Goal: Book appointment/travel/reservation

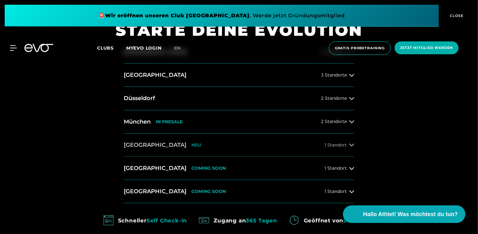
click at [345, 147] on span "1 Standort" at bounding box center [336, 145] width 22 height 5
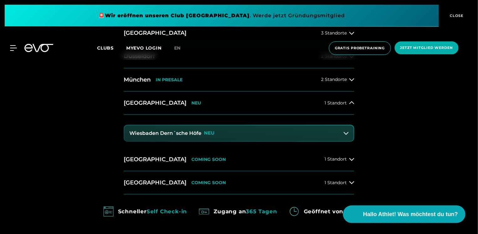
scroll to position [282, 0]
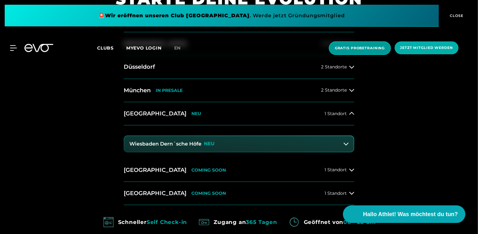
click at [375, 50] on span "Gratis Probetraining" at bounding box center [360, 47] width 50 height 5
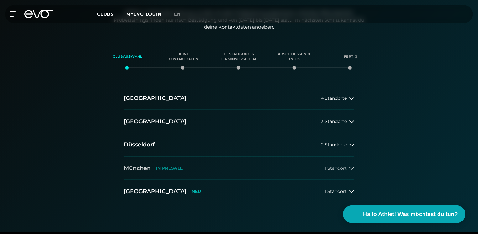
scroll to position [125, 0]
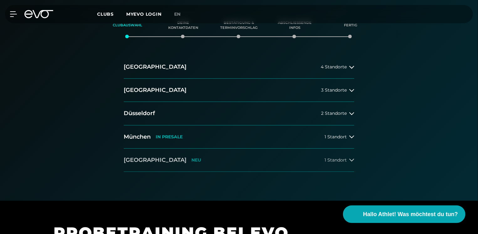
click at [349, 160] on icon at bounding box center [351, 159] width 5 height 5
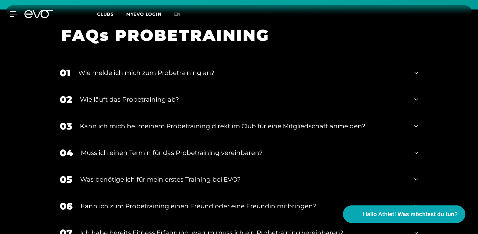
scroll to position [721, 0]
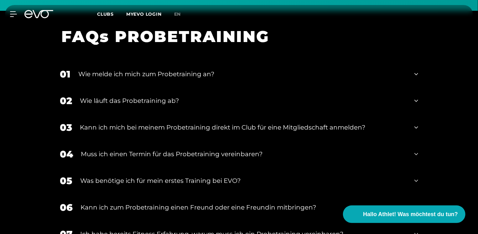
click at [421, 72] on div "01 Wie melde ich mich zum Probetraining an?" at bounding box center [239, 74] width 371 height 27
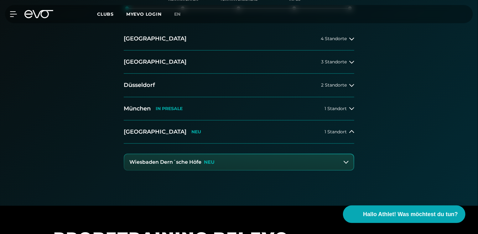
scroll to position [219, 0]
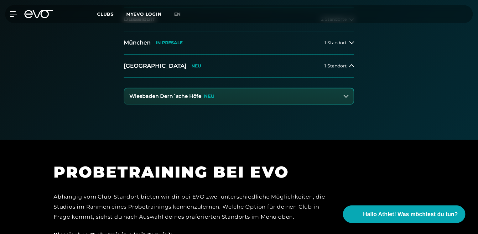
click at [347, 97] on icon at bounding box center [346, 96] width 5 height 5
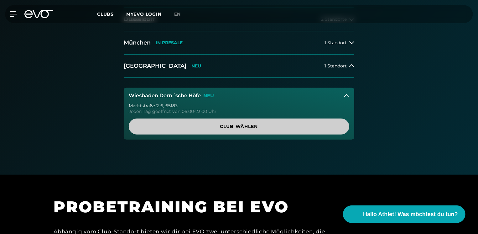
click at [260, 127] on span "Club wählen" at bounding box center [239, 126] width 191 height 7
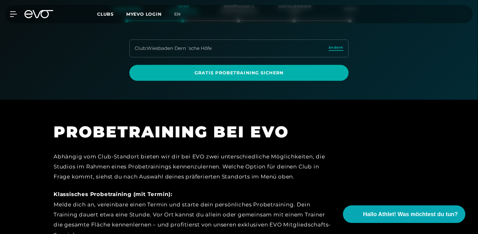
scroll to position [125, 0]
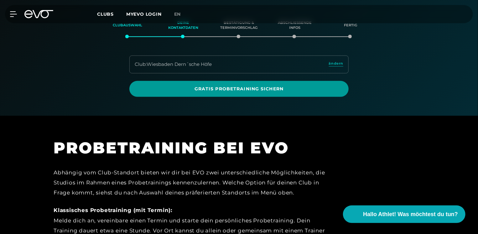
click at [290, 92] on span "Gratis Probetraining sichern" at bounding box center [238, 89] width 219 height 16
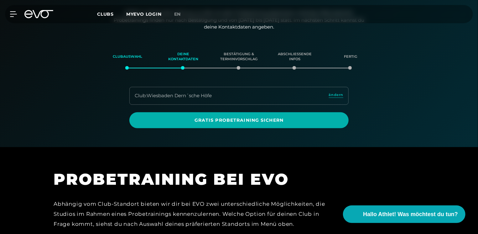
scroll to position [31, 0]
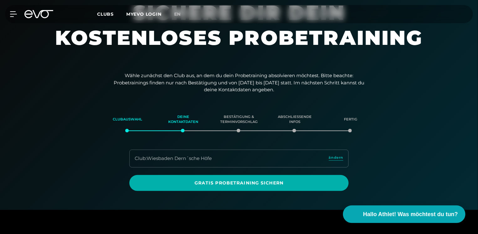
click at [247, 124] on div "Bestätigung & Terminvorschlag" at bounding box center [239, 119] width 40 height 17
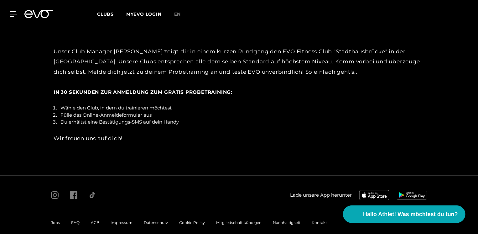
scroll to position [1119, 0]
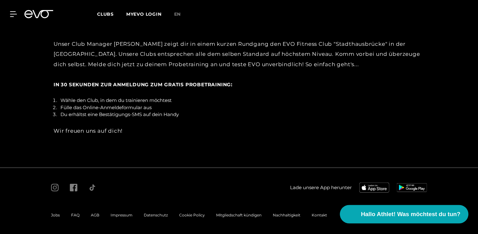
click at [432, 214] on span "Hallo Athlet! Was möchtest du tun?" at bounding box center [411, 214] width 100 height 9
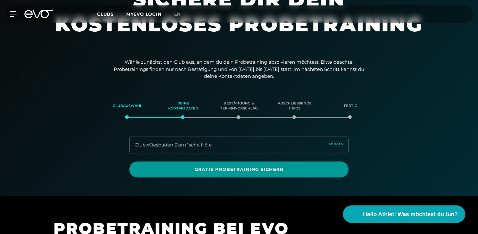
click at [308, 170] on span "Gratis Probetraining sichern" at bounding box center [238, 169] width 189 height 7
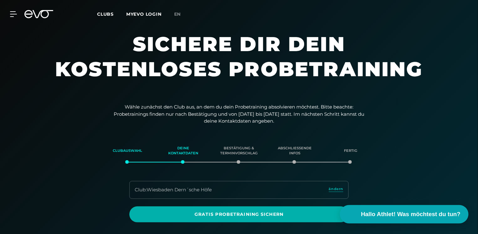
click at [433, 222] on button "Hallo Athlet! Was möchtest du tun?" at bounding box center [404, 214] width 128 height 18
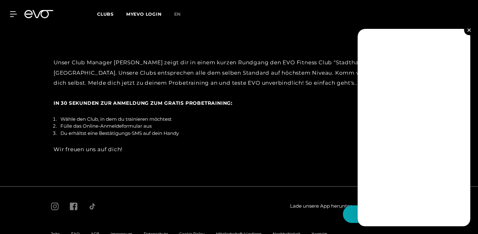
scroll to position [1022, 0]
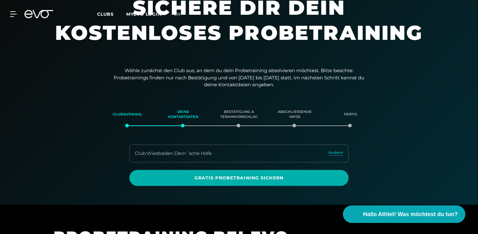
scroll to position [63, 0]
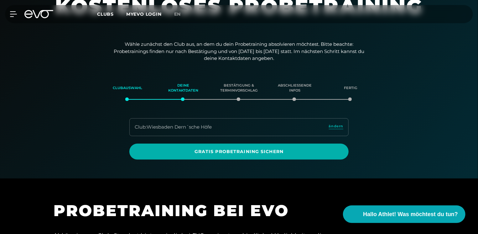
drag, startPoint x: 244, startPoint y: 150, endPoint x: 257, endPoint y: 149, distance: 12.6
click at [245, 149] on span "Gratis Probetraining sichern" at bounding box center [238, 151] width 189 height 7
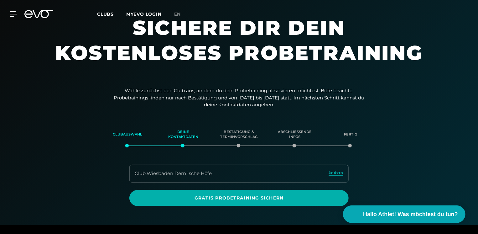
scroll to position [31, 0]
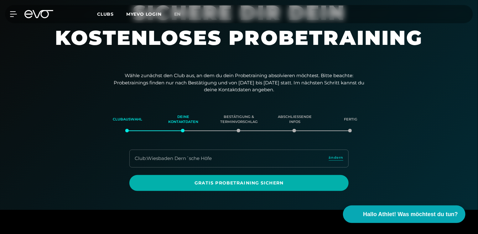
click at [240, 120] on div "Bestätigung & Terminvorschlag" at bounding box center [239, 119] width 40 height 17
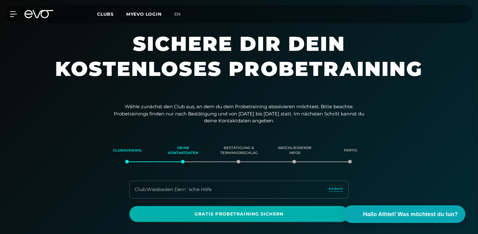
scroll to position [0, 0]
